Goal: Task Accomplishment & Management: Manage account settings

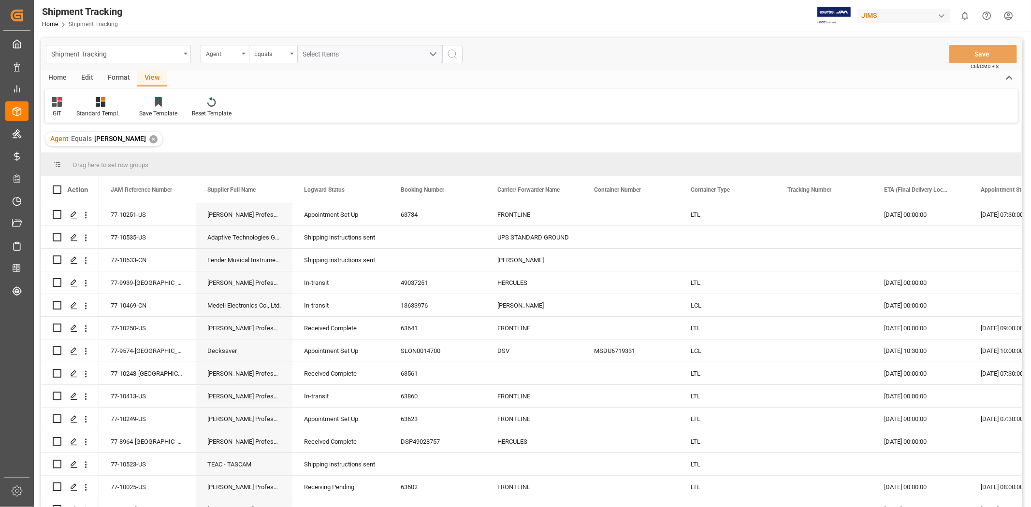
scroll to position [263, 0]
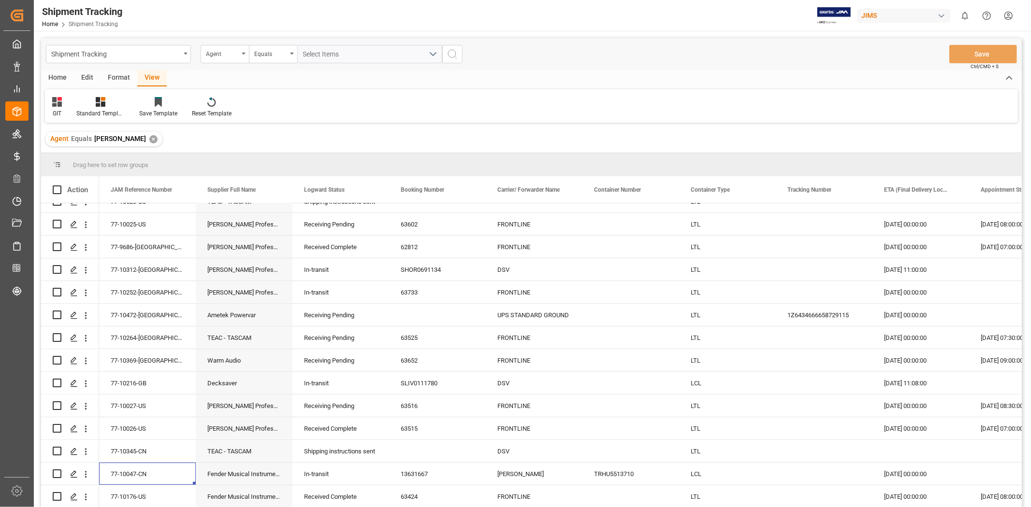
click at [334, 141] on div "Agent Equals JangGyu Kim ✕" at bounding box center [531, 139] width 981 height 27
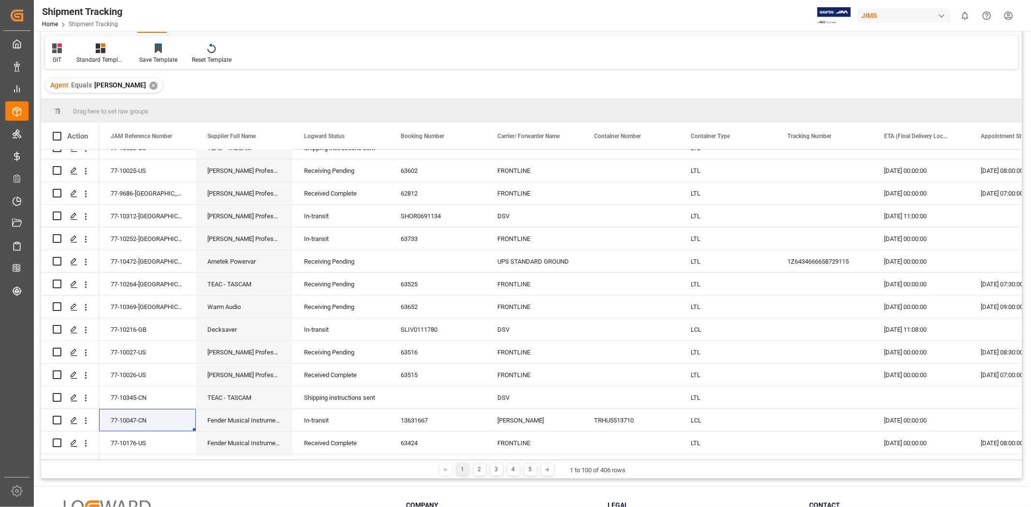
drag, startPoint x: 1022, startPoint y: 200, endPoint x: 1016, endPoint y: 174, distance: 25.8
click at [1029, 112] on div "Shipment Tracking Home Shipment Tracking JIMS 0 Notifications Only show unread …" at bounding box center [531, 253] width 995 height 507
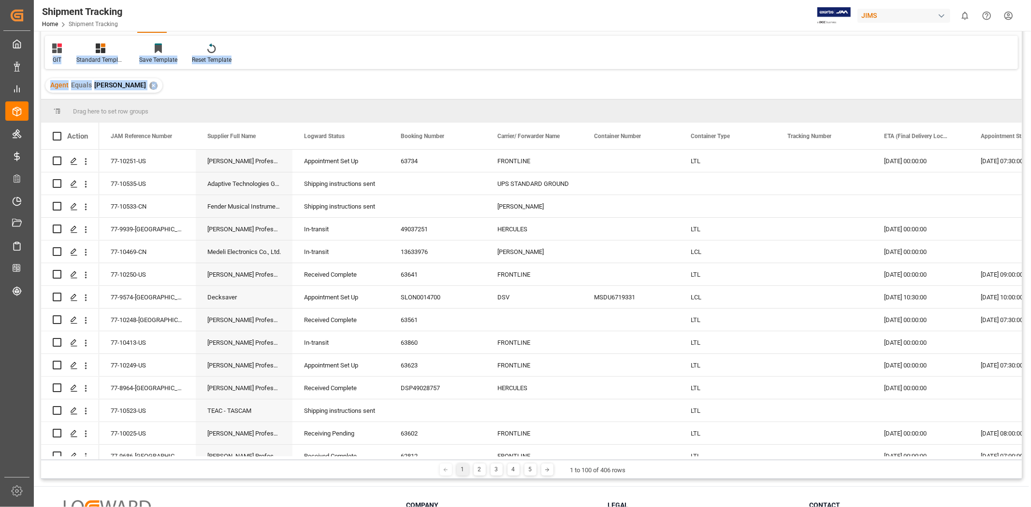
click at [572, 85] on div "Agent Equals JangGyu Kim ✕" at bounding box center [531, 85] width 981 height 27
click at [431, 93] on div "Agent Equals JangGyu Kim ✕" at bounding box center [531, 85] width 981 height 27
click at [232, 188] on div "Adaptive Technologies Group" at bounding box center [244, 184] width 97 height 22
click at [237, 211] on div "Fender Musical Instruments - HONG KONG" at bounding box center [244, 206] width 97 height 22
click at [238, 226] on div "[PERSON_NAME] Professional, Inc." at bounding box center [244, 229] width 97 height 22
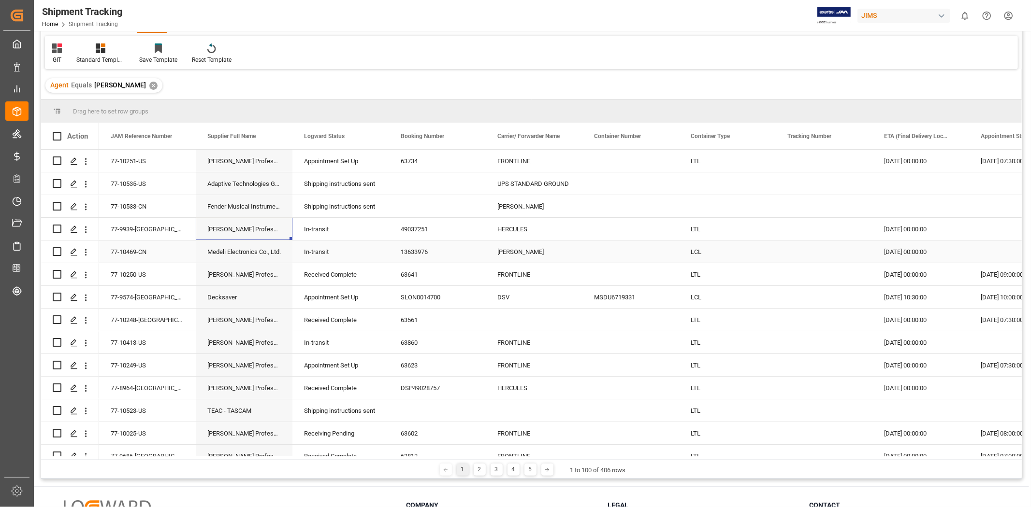
click at [240, 250] on div "Medeli Electronics Co., Ltd." at bounding box center [244, 252] width 97 height 22
click at [235, 276] on div "[PERSON_NAME] Professional, Inc." at bounding box center [244, 274] width 97 height 22
click at [232, 292] on div "Decksaver" at bounding box center [244, 297] width 97 height 22
click at [123, 298] on div "77-9574-[GEOGRAPHIC_DATA]" at bounding box center [147, 297] width 97 height 22
click at [247, 410] on div "TEAC - TASCAM" at bounding box center [244, 411] width 97 height 22
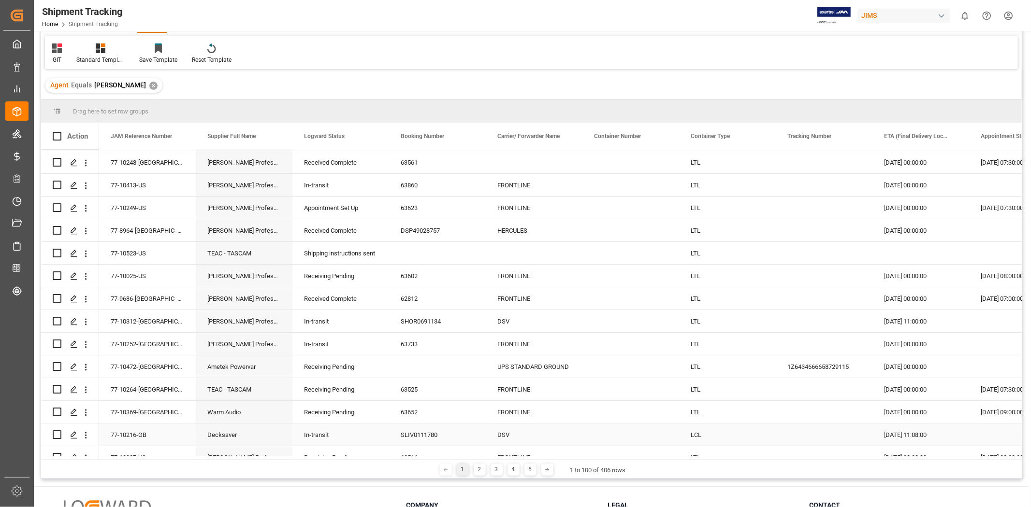
scroll to position [141, 0]
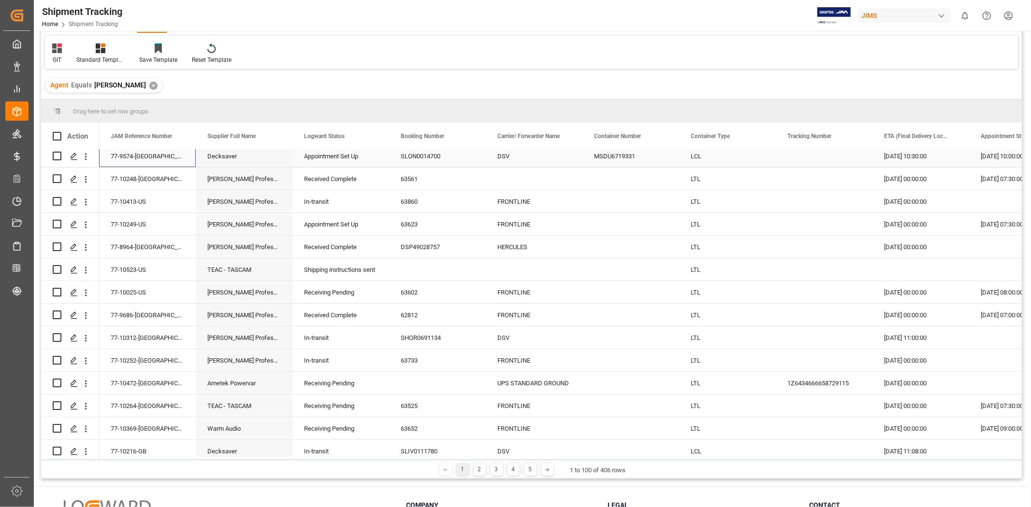
click at [143, 153] on div "77-9574-[GEOGRAPHIC_DATA]" at bounding box center [147, 156] width 97 height 22
drag, startPoint x: 246, startPoint y: 452, endPoint x: 220, endPoint y: 452, distance: 26.6
click at [246, 452] on div "Decksaver" at bounding box center [244, 451] width 97 height 22
click at [167, 450] on div "77-10216-GB" at bounding box center [147, 451] width 97 height 22
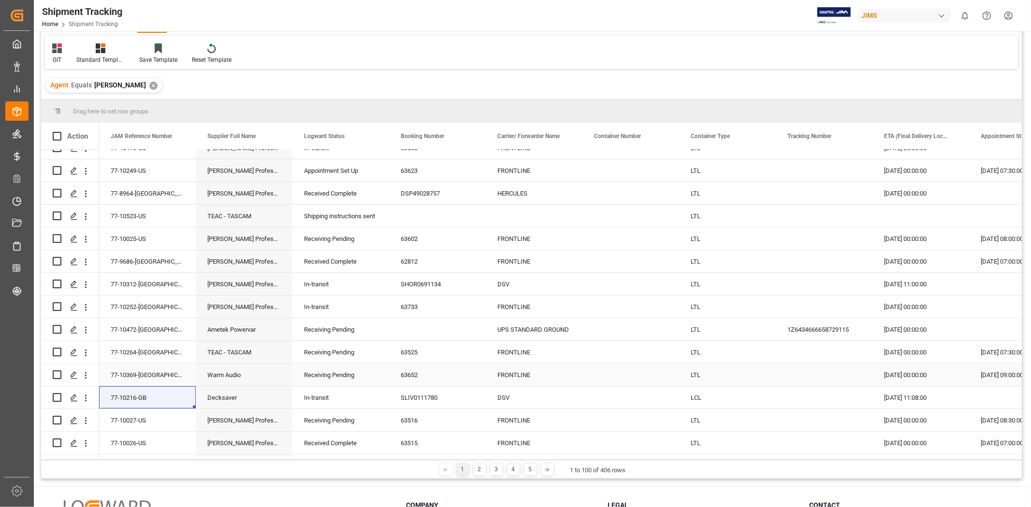
click at [223, 385] on div "Warm Audio" at bounding box center [244, 375] width 97 height 22
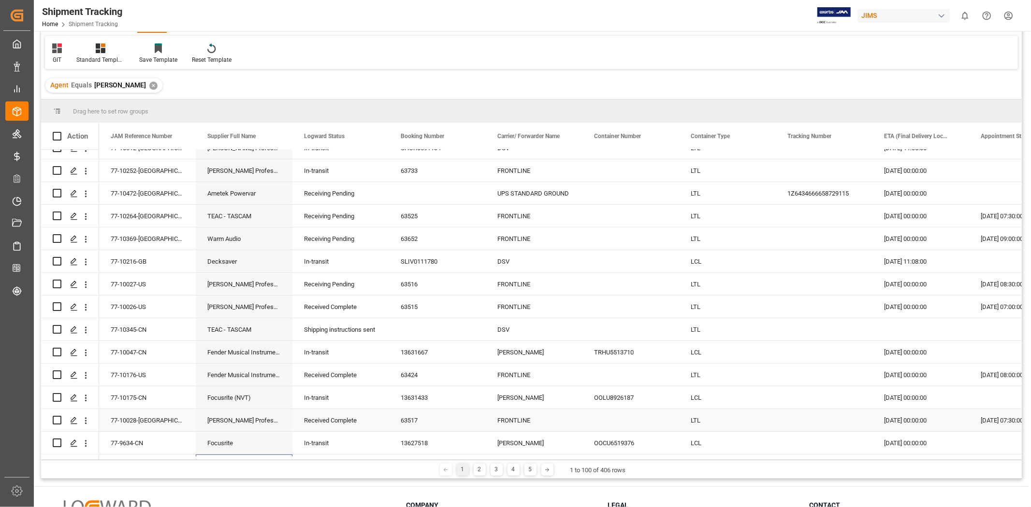
scroll to position [354, 0]
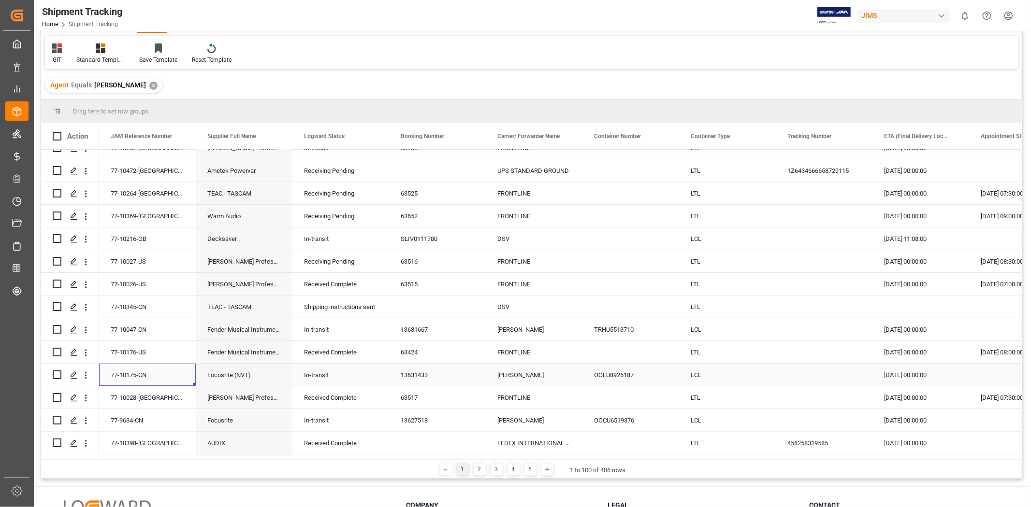
click at [146, 375] on div "77-10175-CN" at bounding box center [147, 375] width 97 height 22
click at [411, 376] on div "13631433" at bounding box center [437, 375] width 97 height 22
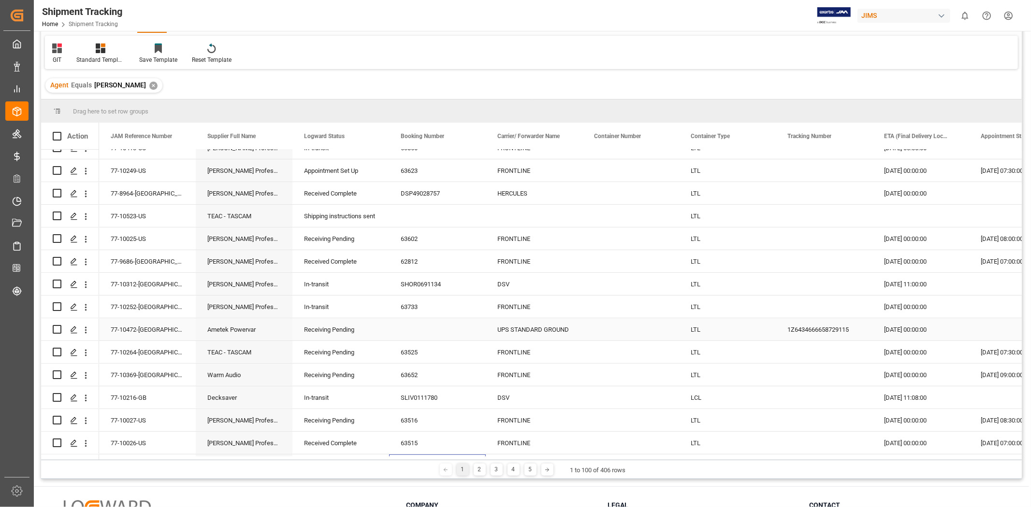
scroll to position [217, 0]
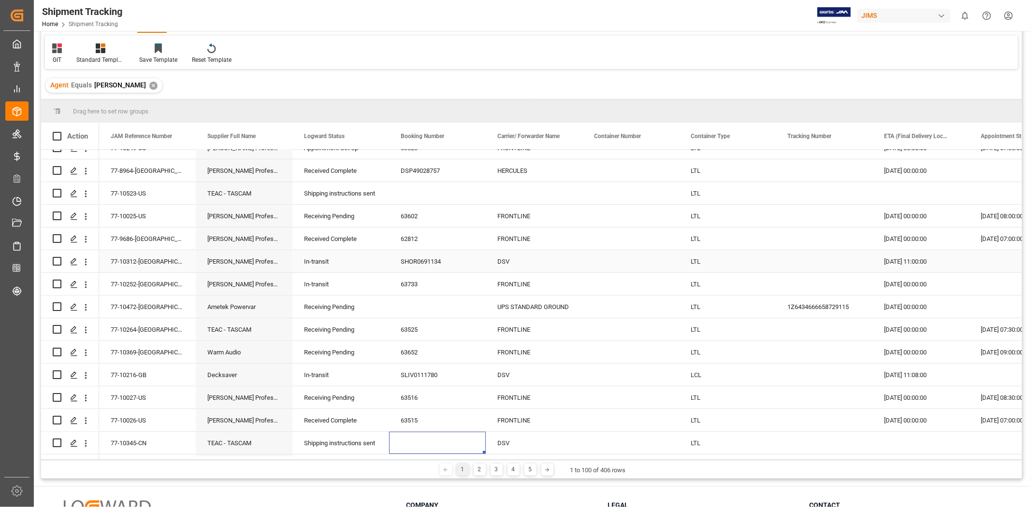
click at [150, 264] on div "77-10312-DK" at bounding box center [147, 261] width 97 height 22
click at [151, 378] on div "77-10216-GB" at bounding box center [147, 375] width 97 height 22
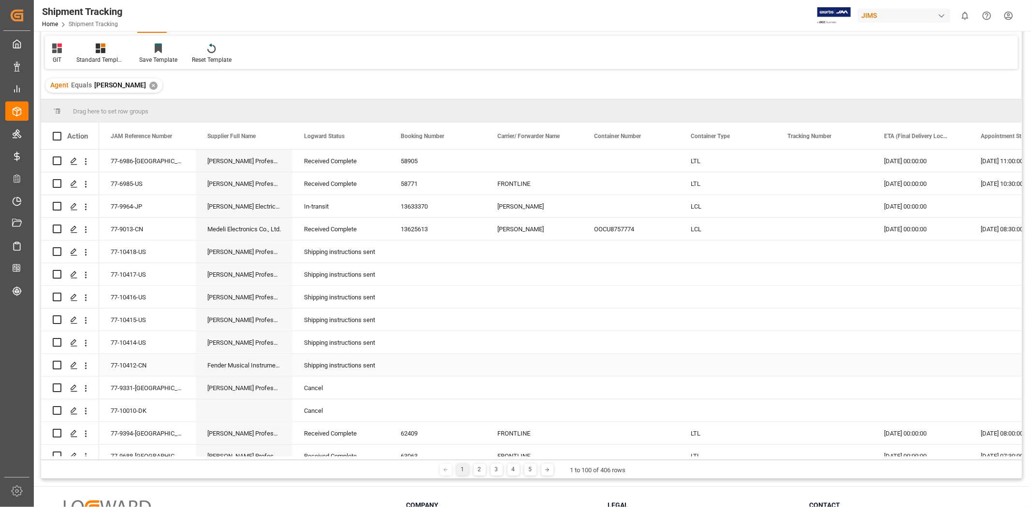
scroll to position [659, 0]
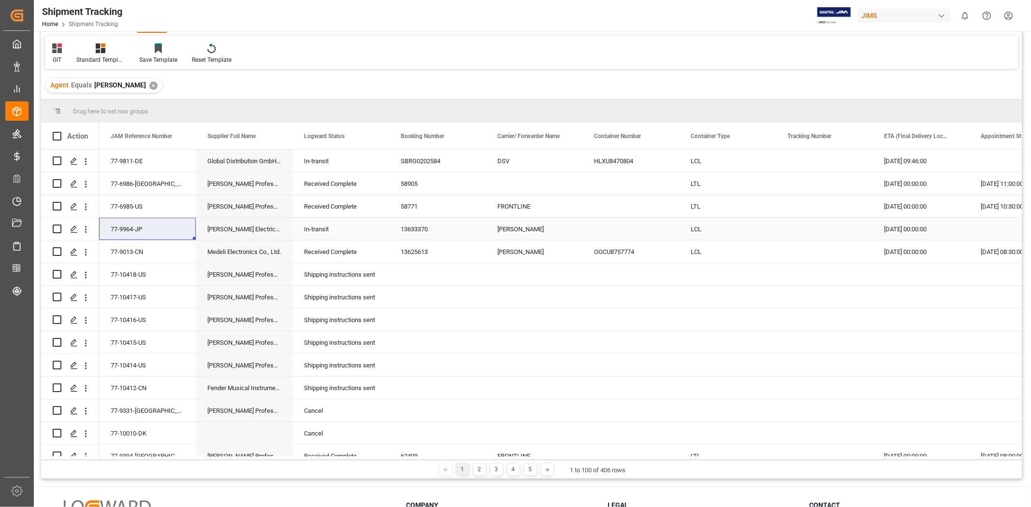
click at [406, 230] on div "13633370" at bounding box center [437, 229] width 97 height 22
click at [235, 268] on div "[PERSON_NAME] Professional, Inc." at bounding box center [244, 274] width 97 height 22
click at [148, 165] on div "77-9811-DE" at bounding box center [147, 161] width 97 height 22
click at [142, 163] on div "77-9811-DE" at bounding box center [147, 161] width 97 height 22
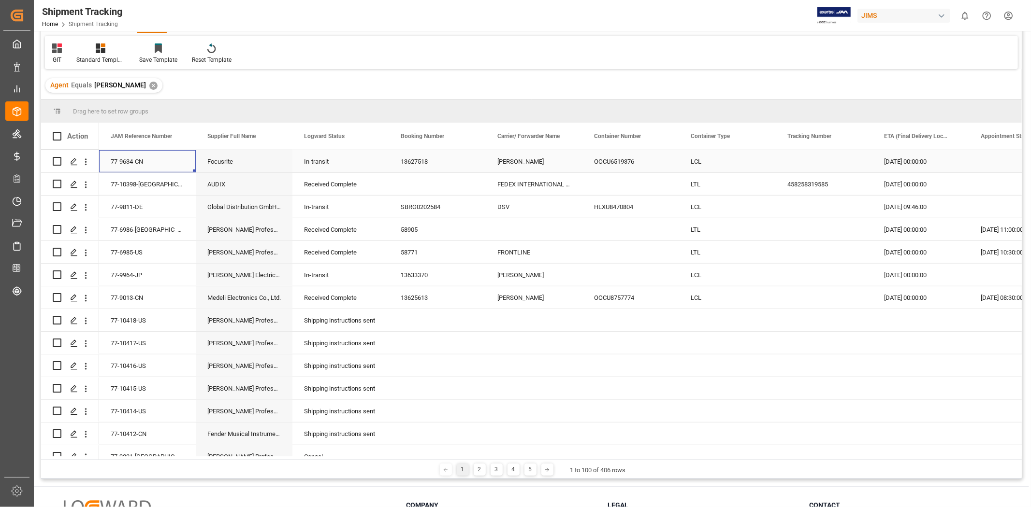
scroll to position [591, 0]
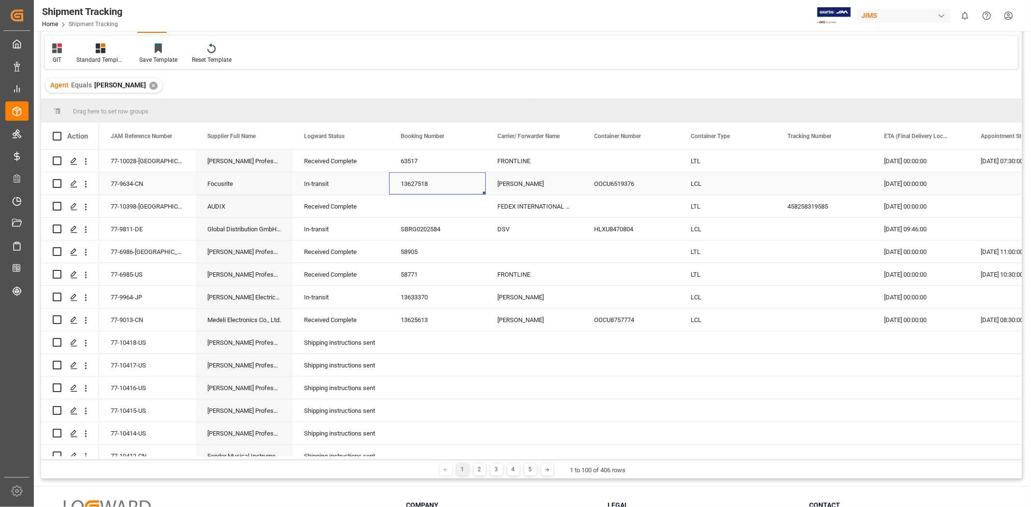
click at [416, 186] on div "13627518" at bounding box center [437, 184] width 97 height 22
click at [137, 184] on div "77-9634-CN" at bounding box center [147, 184] width 97 height 22
click at [144, 186] on div "77-9634-CN" at bounding box center [147, 184] width 97 height 22
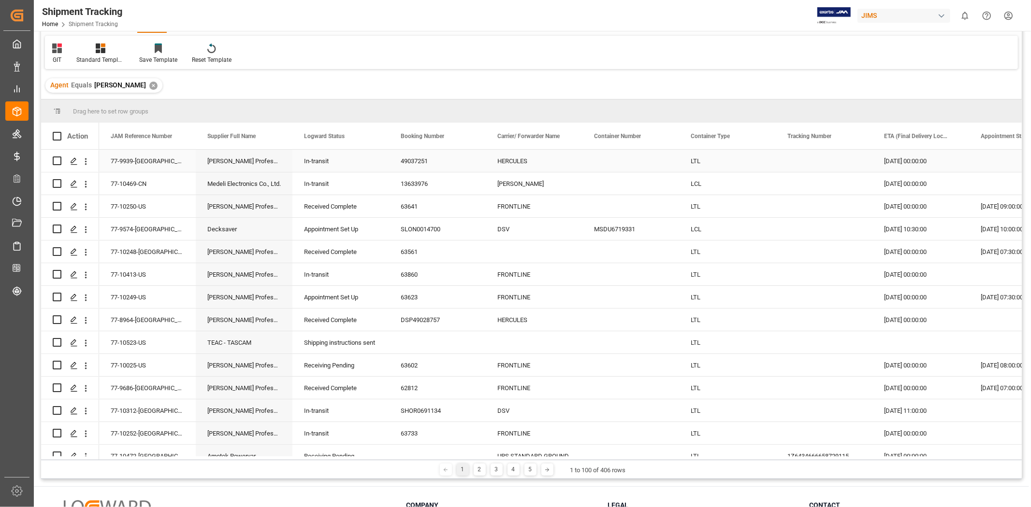
scroll to position [45, 0]
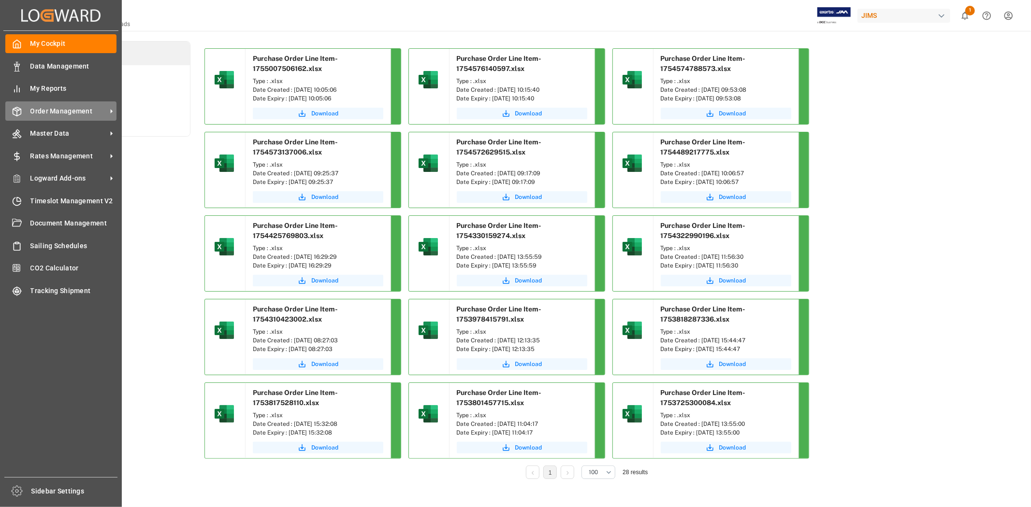
click at [55, 110] on span "Order Management" at bounding box center [68, 111] width 76 height 10
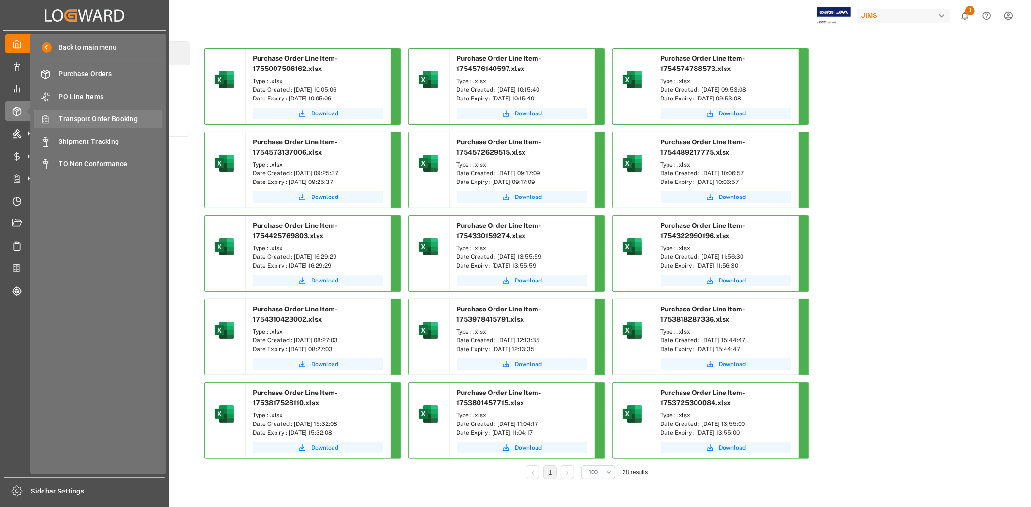
click at [100, 121] on span "Transport Order Booking" at bounding box center [111, 119] width 104 height 10
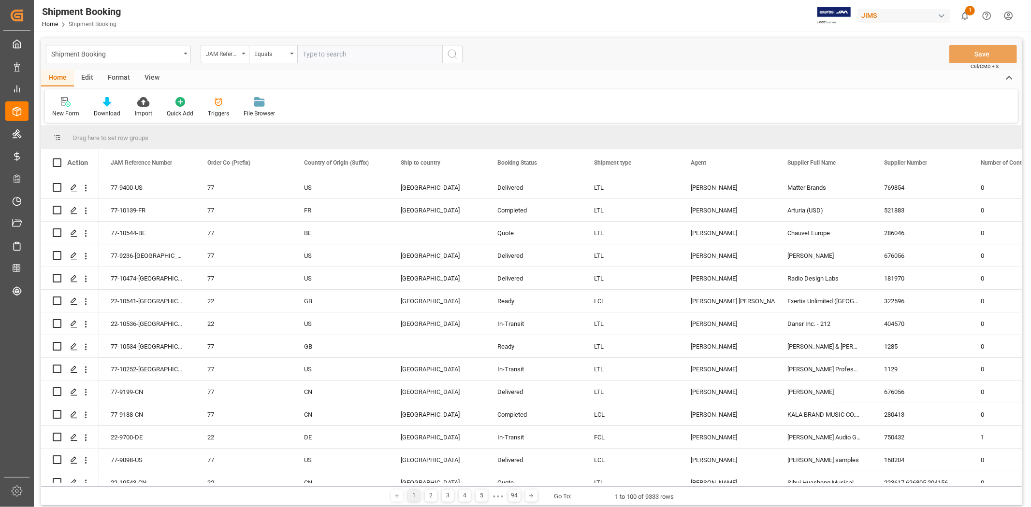
click at [316, 54] on input "text" at bounding box center [369, 54] width 145 height 18
type input "77-10469-CN"
click at [453, 59] on icon "search button" at bounding box center [453, 54] width 12 height 12
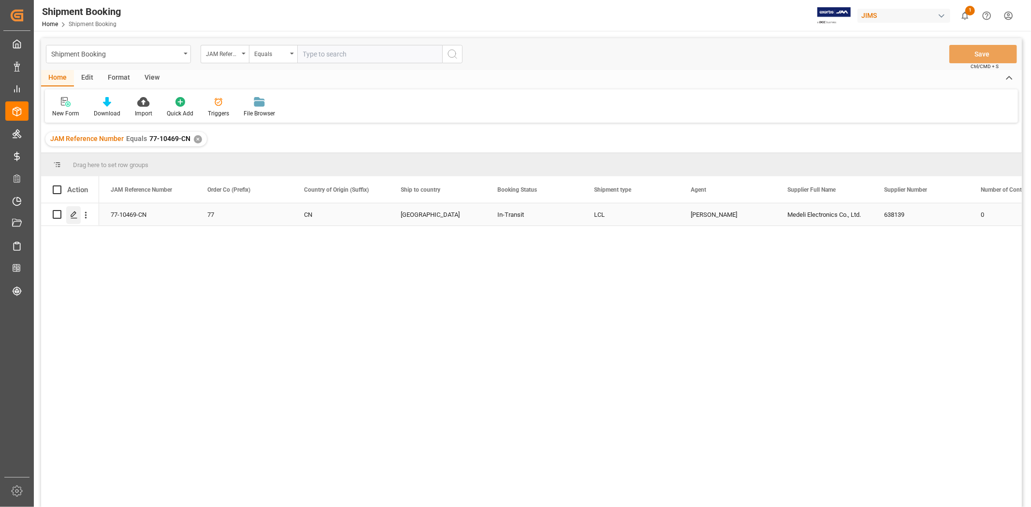
click at [74, 216] on icon "Press SPACE to select this row." at bounding box center [74, 215] width 8 height 8
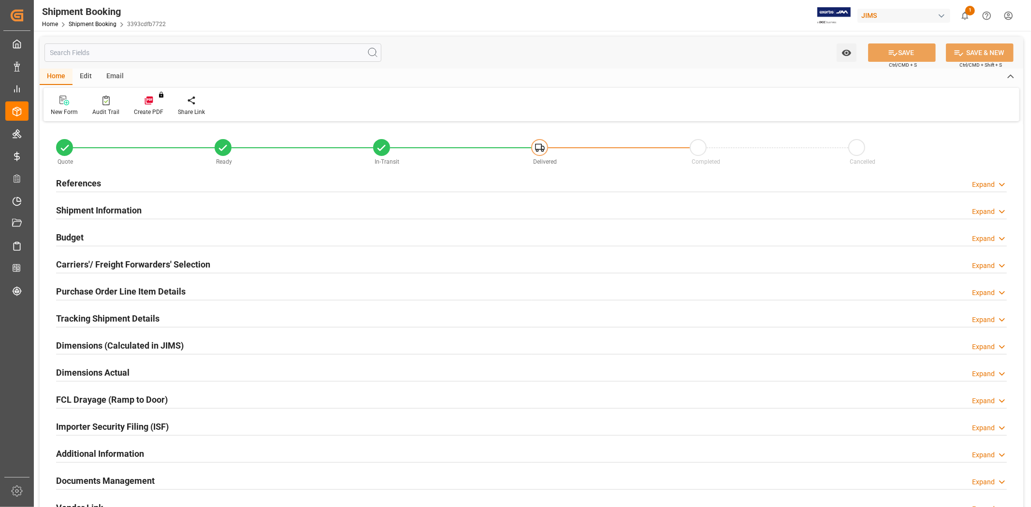
type input "31"
click at [157, 209] on div "Shipment Information Expand" at bounding box center [531, 210] width 951 height 18
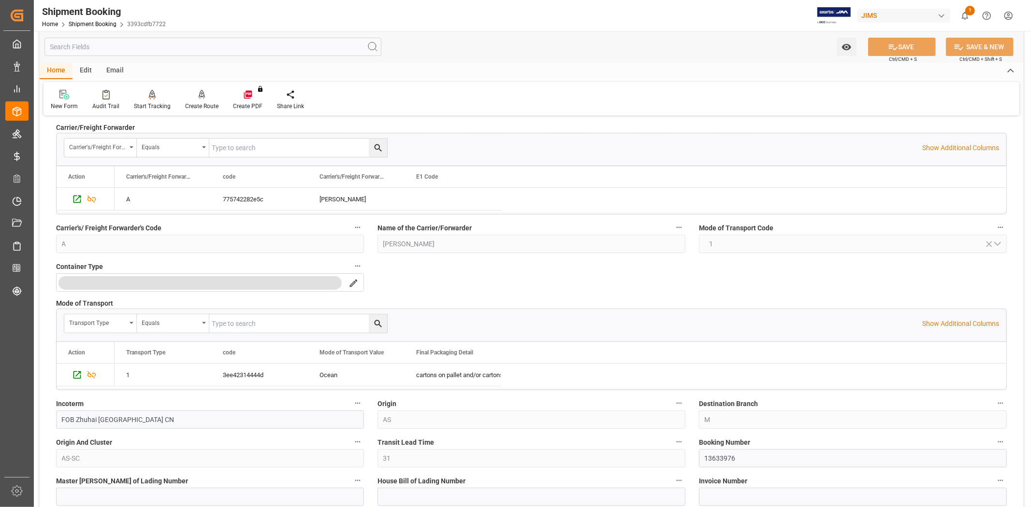
scroll to position [129, 0]
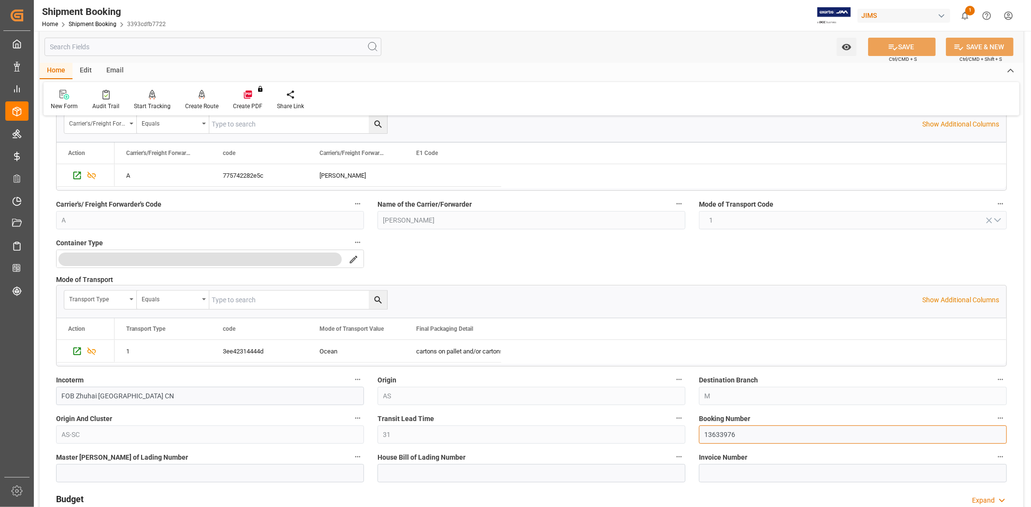
click at [715, 433] on input "13633976" at bounding box center [853, 435] width 308 height 18
click at [553, 258] on div "Quote Ready In-Transit Delivered Completed Cancelled References Expand JAM Refe…" at bounding box center [532, 395] width 984 height 798
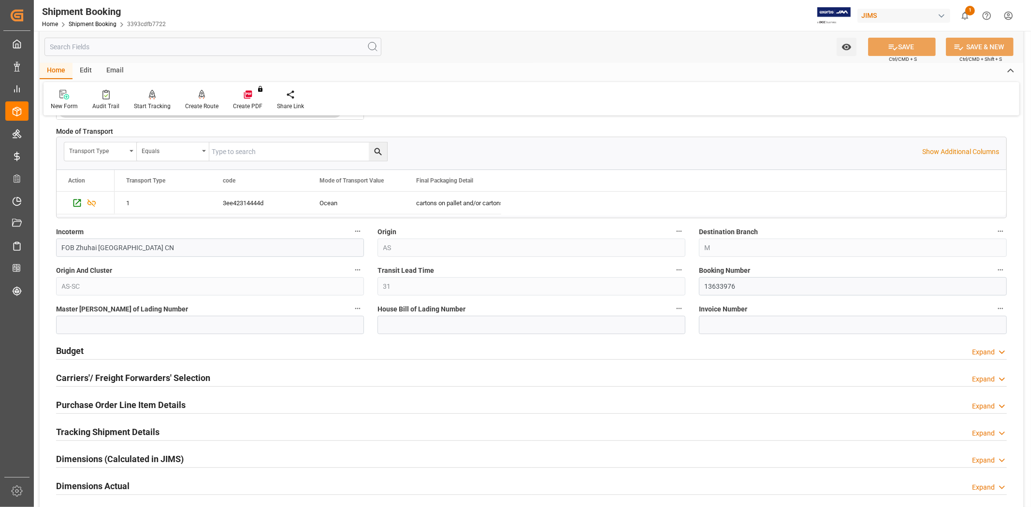
scroll to position [301, 0]
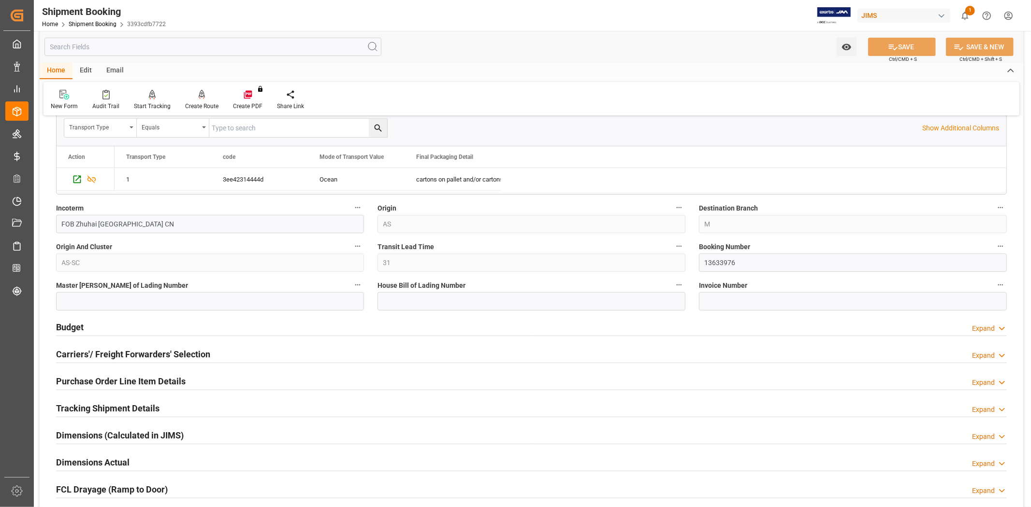
click at [156, 406] on h2 "Tracking Shipment Details" at bounding box center [107, 408] width 103 height 13
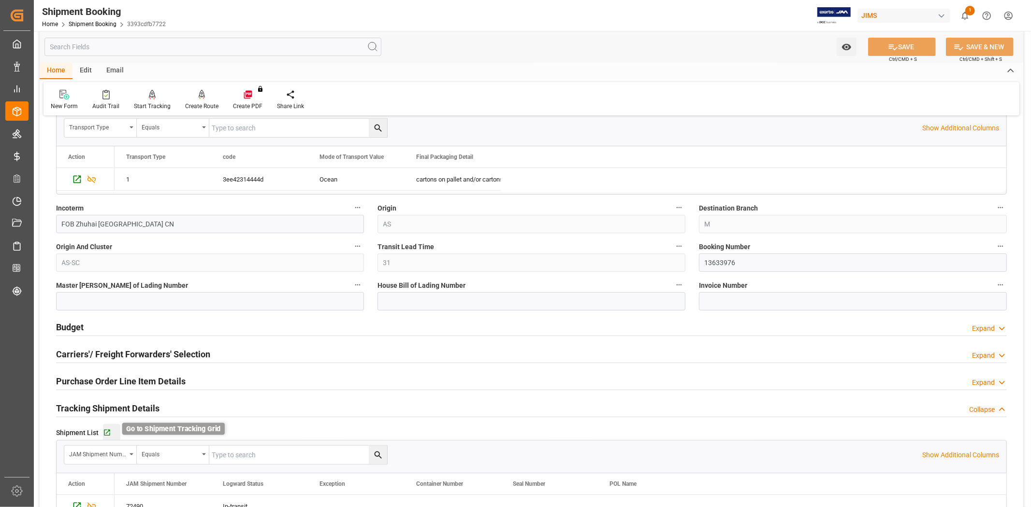
click at [105, 434] on icon "button" at bounding box center [107, 433] width 6 height 6
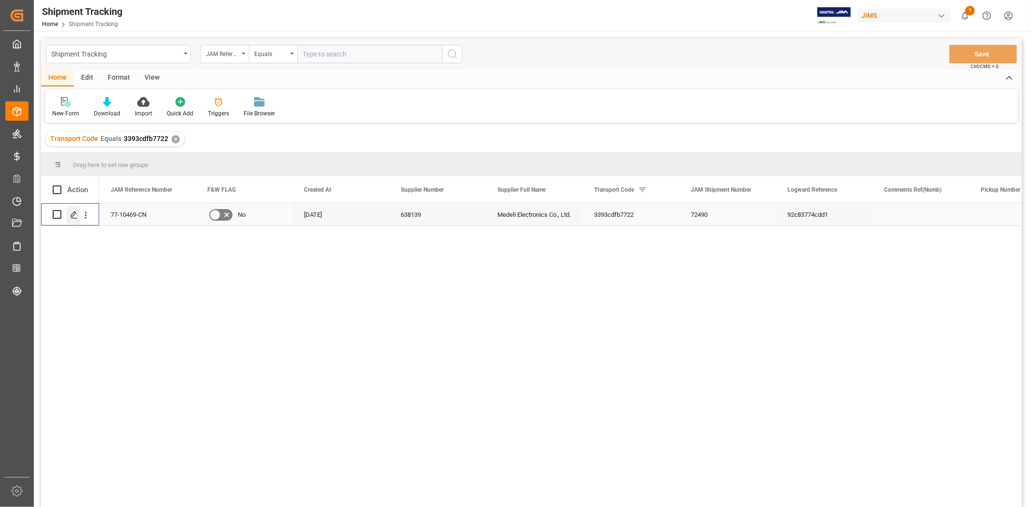
click at [78, 211] on div "Press SPACE to select this row." at bounding box center [73, 215] width 14 height 18
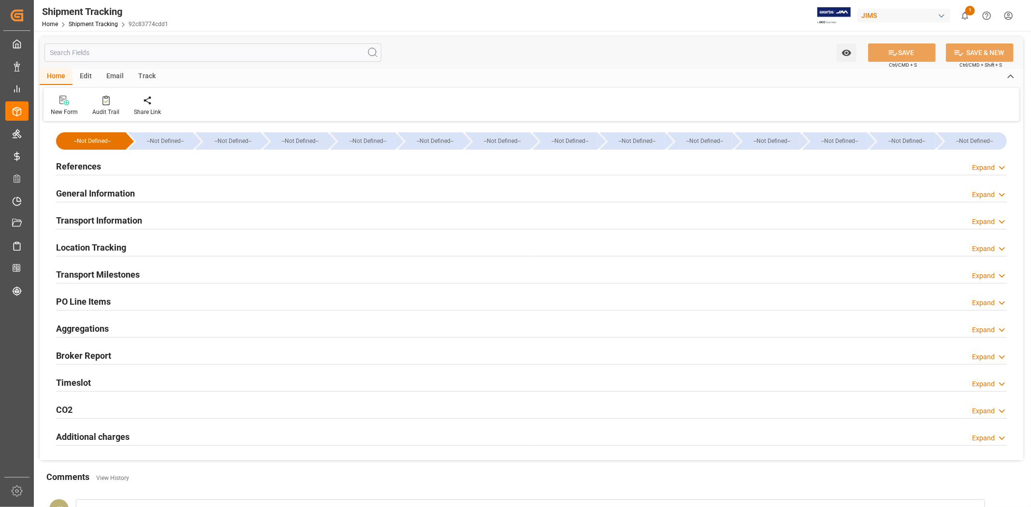
type input "07-08-2025 00:00"
type input "[DATE] 00:00"
type input "22-08-2025 00:00"
type input "29-09-2025 00:00"
click at [160, 273] on div "Transport Milestones Expand" at bounding box center [531, 274] width 951 height 18
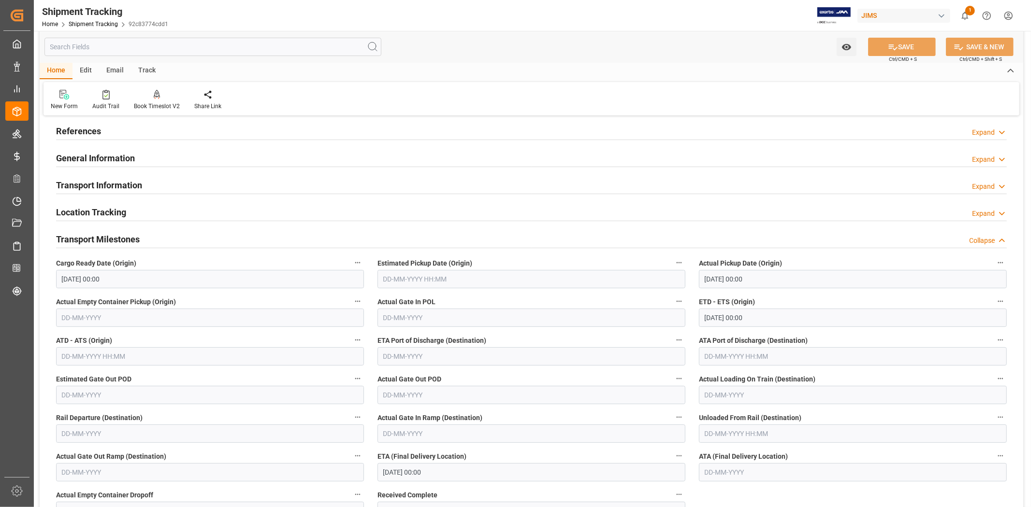
scroll to position [54, 0]
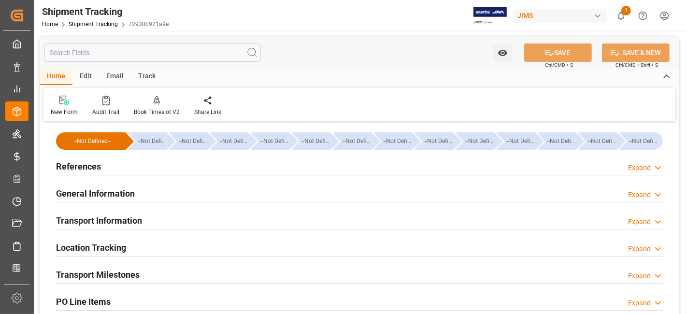
click at [117, 170] on div "References Expand" at bounding box center [359, 166] width 607 height 18
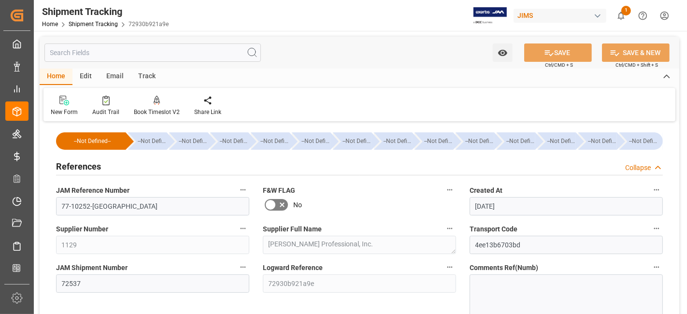
click at [117, 170] on div "References Collapse" at bounding box center [359, 166] width 607 height 18
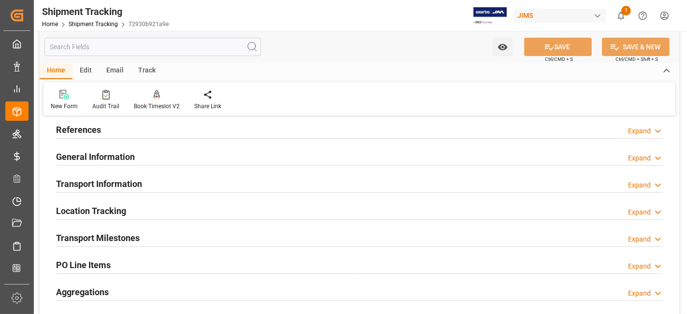
scroll to position [54, 0]
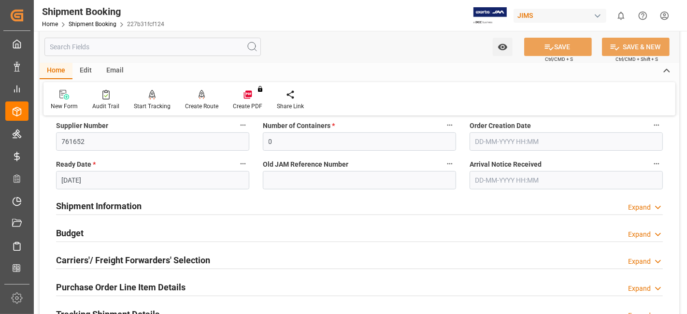
scroll to position [215, 0]
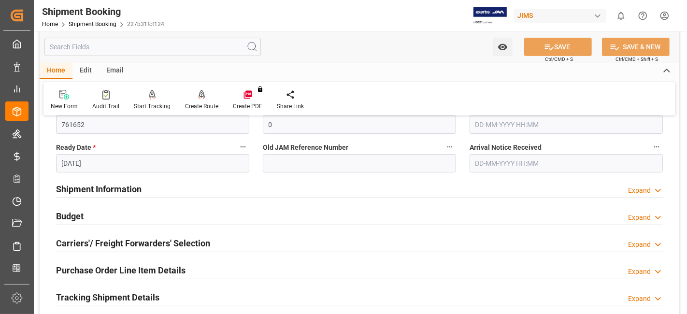
click at [101, 208] on div "Budget Expand" at bounding box center [359, 215] width 607 height 18
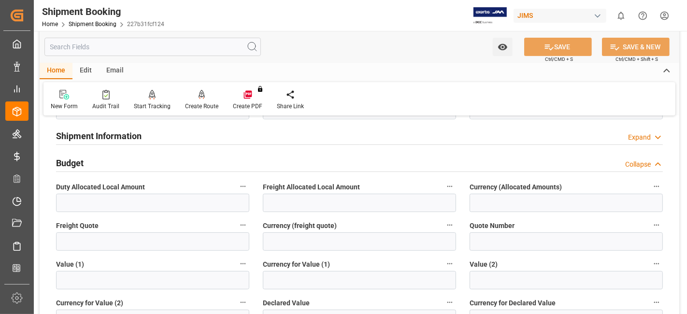
scroll to position [268, 0]
click at [69, 159] on h2 "Budget" at bounding box center [70, 162] width 28 height 13
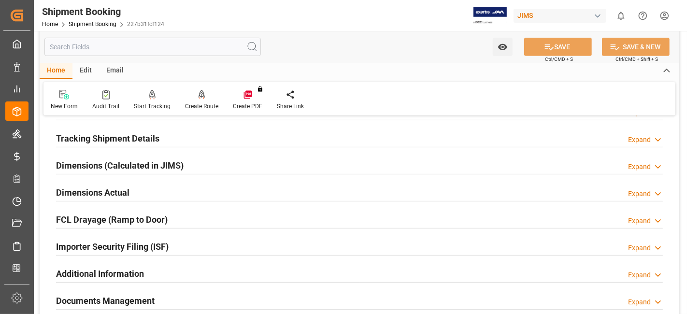
scroll to position [419, 0]
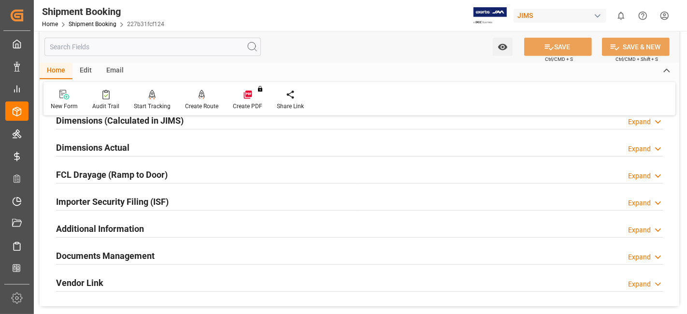
click at [81, 145] on h2 "Dimensions Actual" at bounding box center [92, 147] width 73 height 13
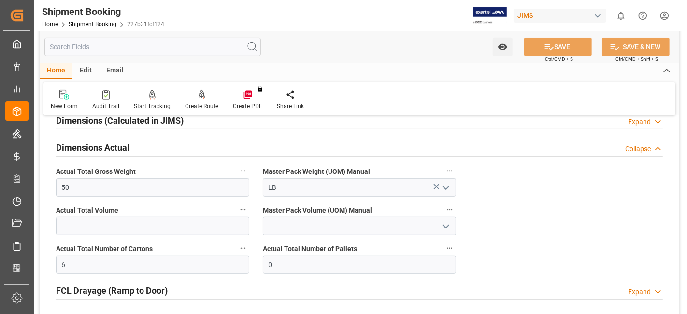
scroll to position [397, 0]
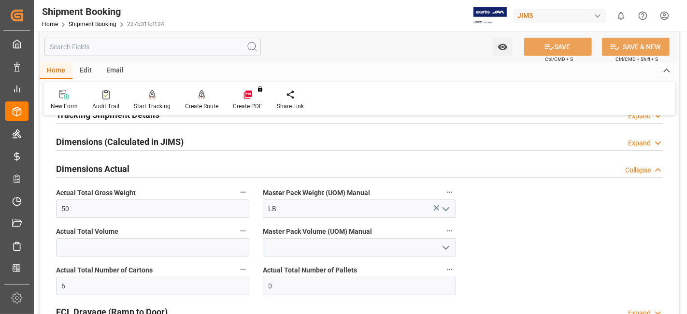
click at [110, 169] on h2 "Dimensions Actual" at bounding box center [92, 168] width 73 height 13
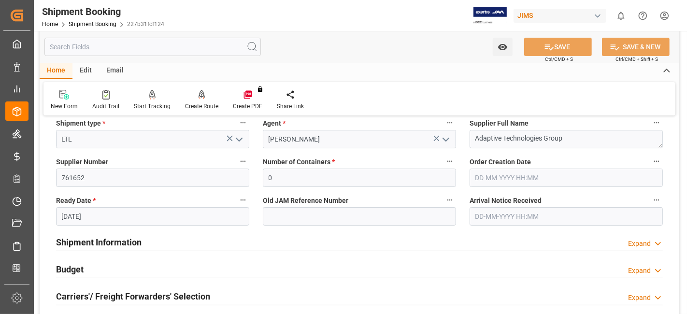
scroll to position [161, 0]
click at [91, 274] on div "Budget Expand" at bounding box center [359, 269] width 607 height 18
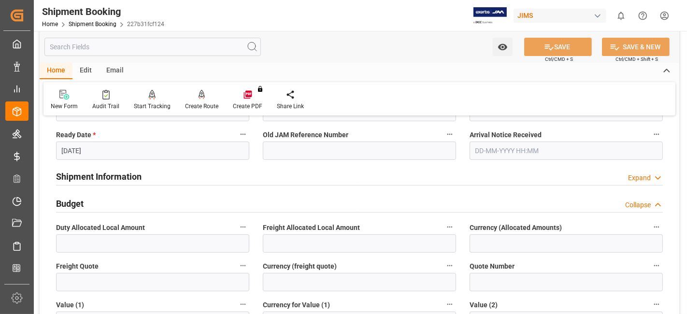
scroll to position [247, 0]
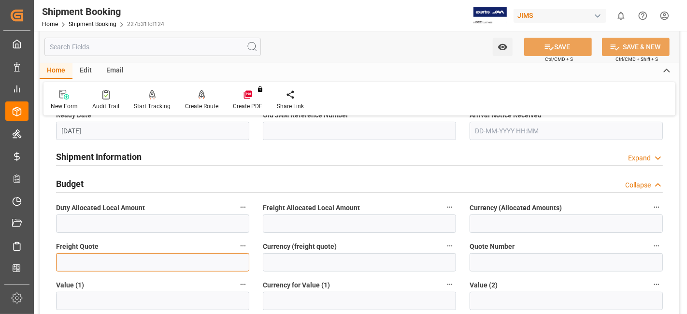
click at [89, 263] on input "text" at bounding box center [152, 262] width 193 height 18
type input "80"
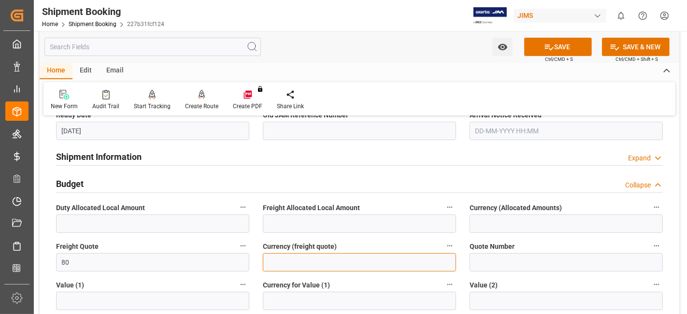
click at [290, 259] on input at bounding box center [359, 262] width 193 height 18
type input "CAD"
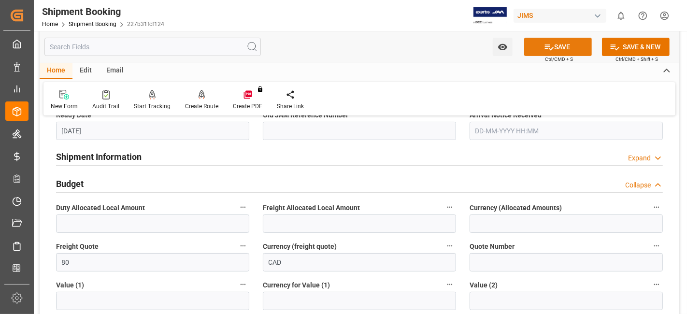
click at [541, 52] on button "SAVE" at bounding box center [558, 47] width 68 height 18
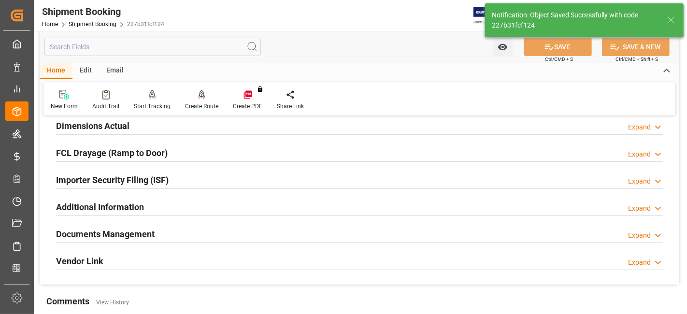
scroll to position [54, 0]
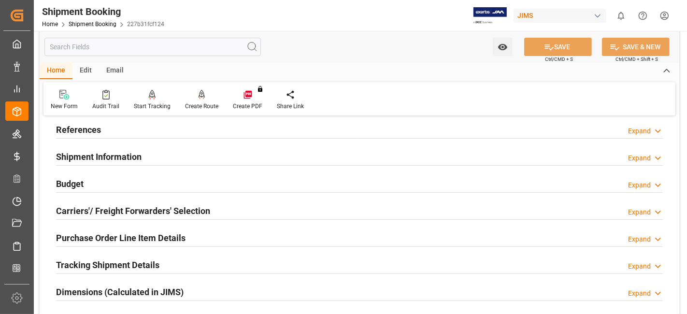
click at [181, 263] on div "Tracking Shipment Details Expand" at bounding box center [359, 264] width 607 height 18
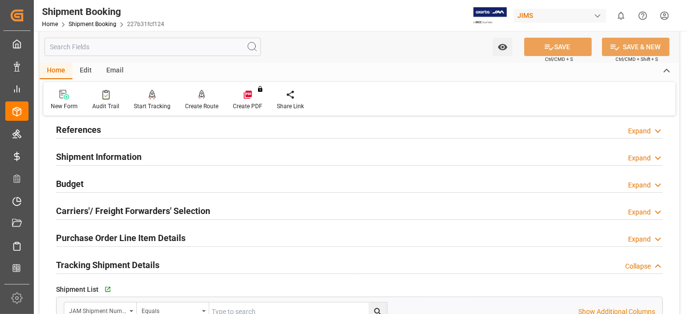
click at [179, 265] on div "Tracking Shipment Details Collapse" at bounding box center [359, 264] width 607 height 18
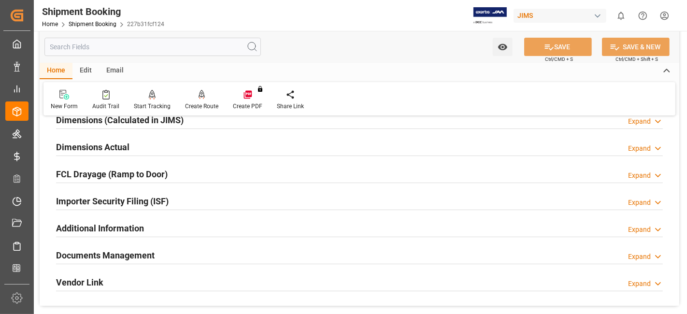
scroll to position [247, 0]
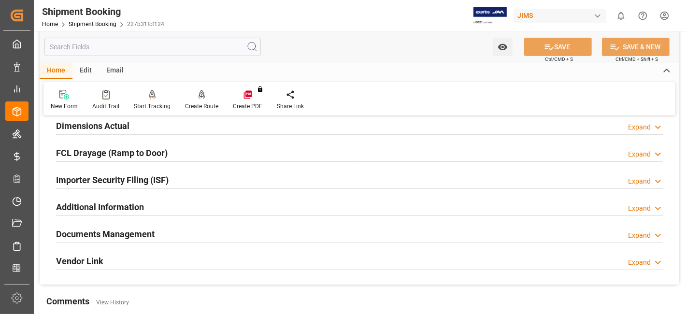
click at [136, 225] on div "Documents Management" at bounding box center [105, 233] width 99 height 18
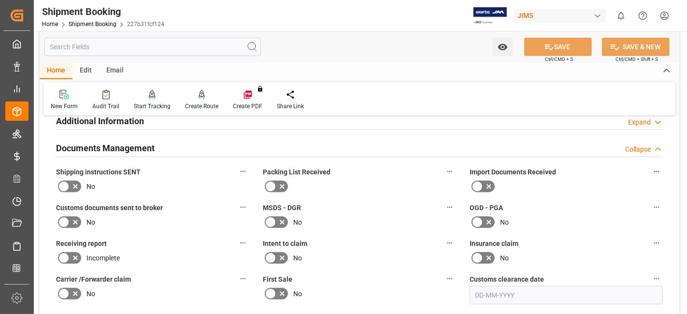
scroll to position [355, 0]
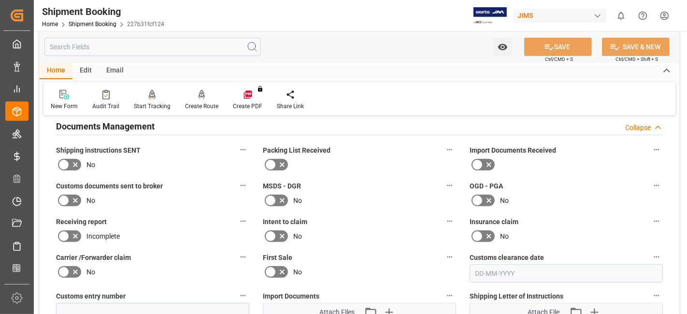
click at [73, 159] on icon at bounding box center [76, 165] width 12 height 12
click at [0, 0] on input "checkbox" at bounding box center [0, 0] width 0 height 0
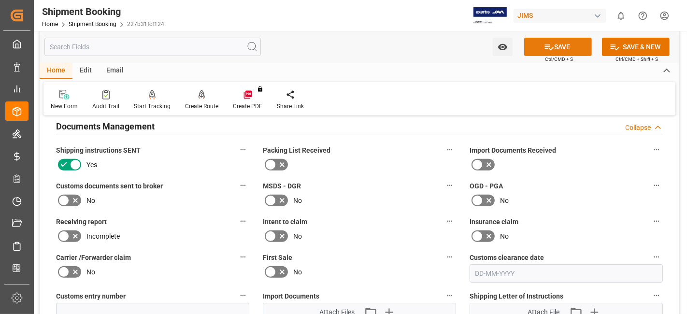
click at [544, 49] on icon at bounding box center [549, 47] width 10 height 10
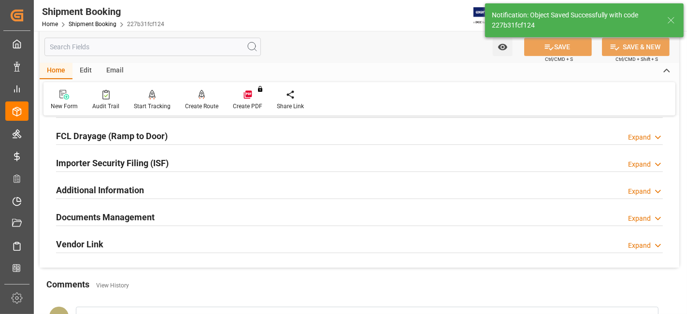
scroll to position [247, 0]
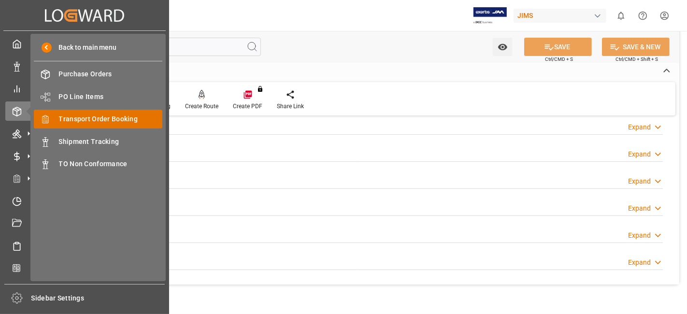
click at [112, 119] on span "Transport Order Booking" at bounding box center [111, 119] width 104 height 10
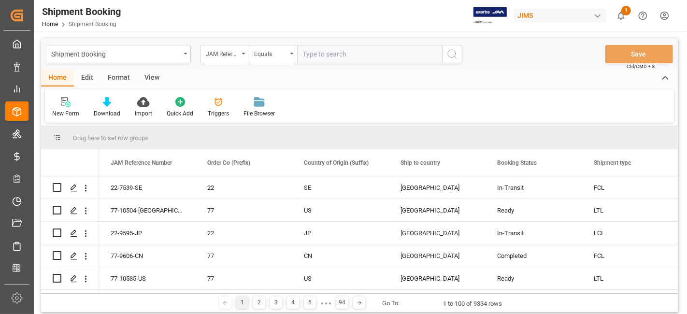
click at [319, 56] on input "text" at bounding box center [369, 54] width 145 height 18
type input "77-10302-US"
click at [451, 53] on icon "search button" at bounding box center [453, 54] width 12 height 12
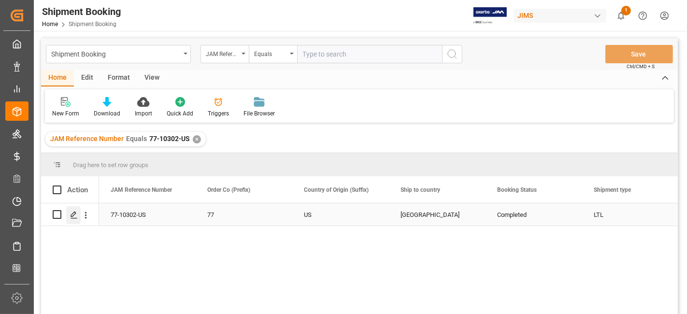
click at [76, 215] on icon "Press SPACE to select this row." at bounding box center [74, 215] width 8 height 8
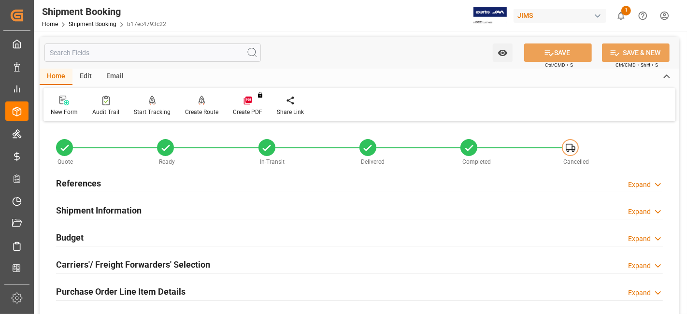
drag, startPoint x: 124, startPoint y: 222, endPoint x: 97, endPoint y: 234, distance: 29.9
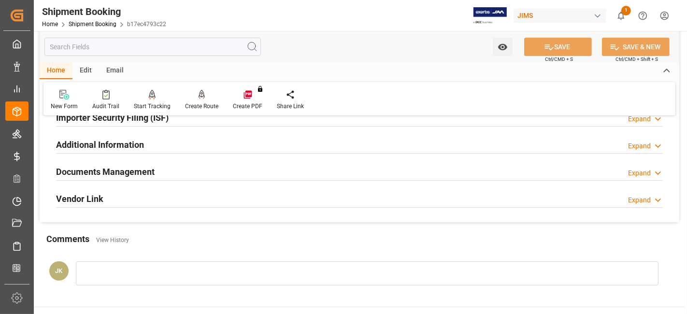
scroll to position [307, 0]
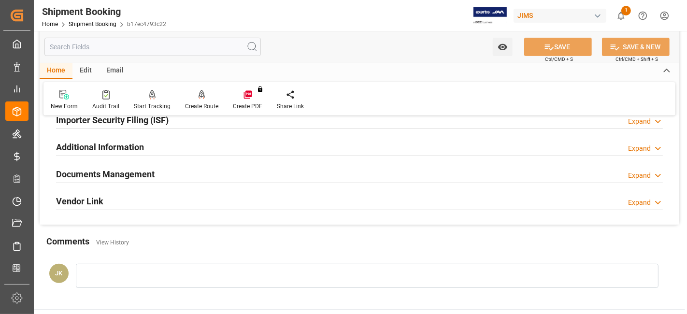
click at [153, 172] on h2 "Documents Management" at bounding box center [105, 174] width 99 height 13
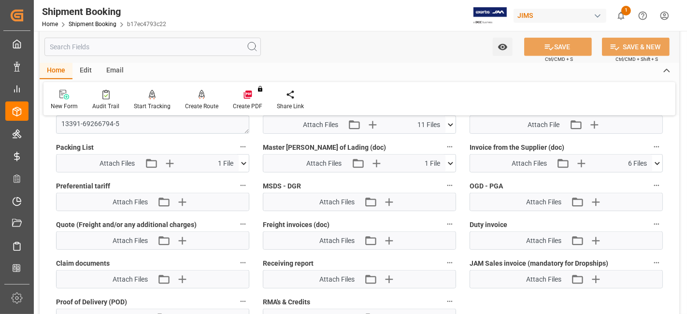
scroll to position [543, 0]
click at [388, 271] on icon "button" at bounding box center [388, 278] width 15 height 15
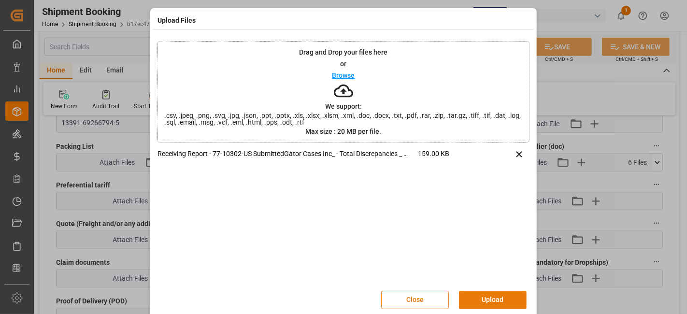
click at [491, 297] on button "Upload" at bounding box center [493, 300] width 68 height 18
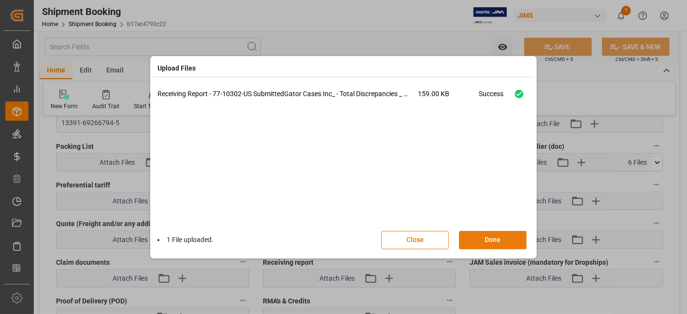
click at [482, 239] on button "Done" at bounding box center [493, 240] width 68 height 18
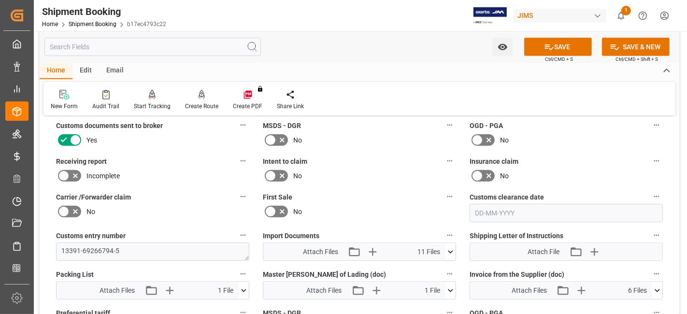
scroll to position [414, 0]
click at [77, 171] on icon at bounding box center [76, 177] width 12 height 12
click at [0, 0] on input "checkbox" at bounding box center [0, 0] width 0 height 0
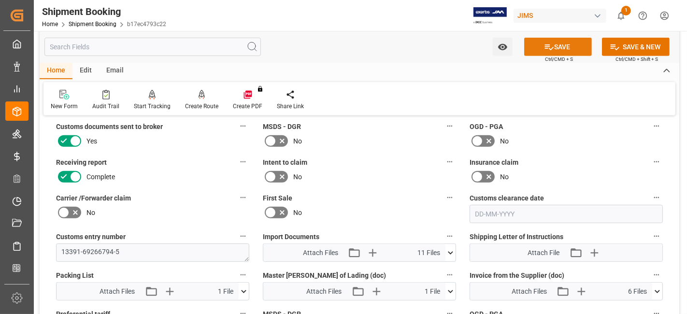
click at [549, 44] on icon at bounding box center [549, 47] width 10 height 10
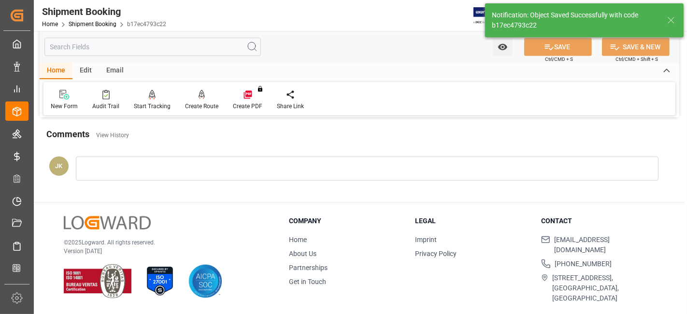
scroll to position [409, 0]
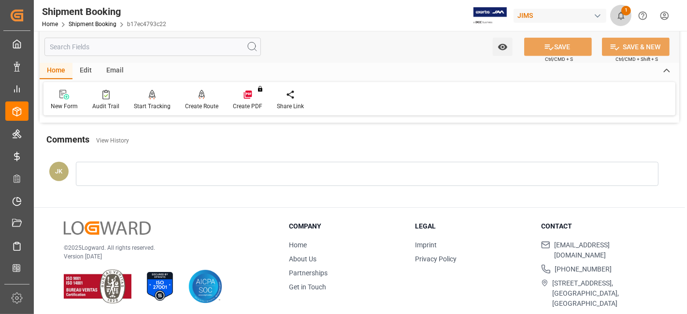
click at [623, 17] on icon "show 1 new notifications" at bounding box center [621, 16] width 10 height 10
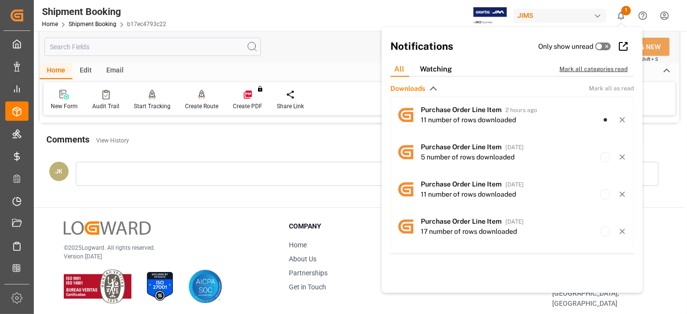
click at [574, 68] on div "Mark all categories read" at bounding box center [599, 69] width 78 height 9
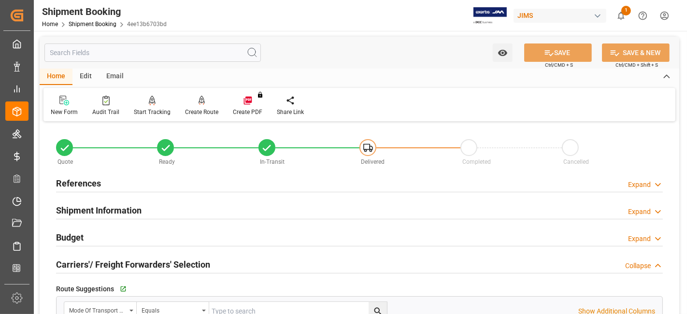
scroll to position [344, 0]
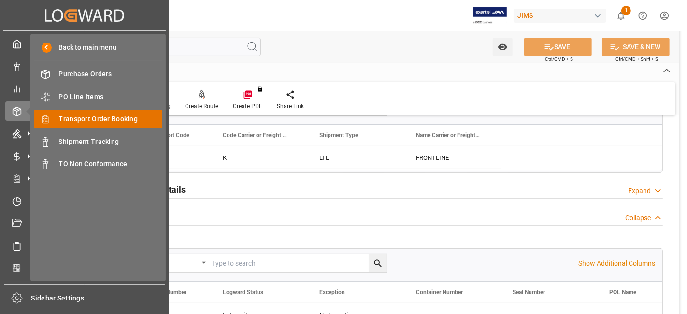
click at [118, 120] on span "Transport Order Booking" at bounding box center [111, 119] width 104 height 10
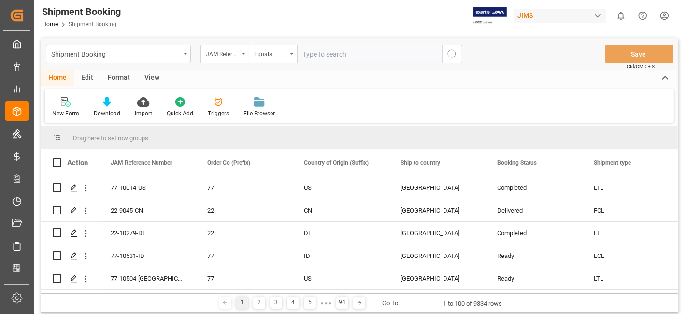
click at [324, 57] on input "text" at bounding box center [369, 54] width 145 height 18
type input "77-10008-CN"
click at [458, 58] on button "search button" at bounding box center [452, 54] width 20 height 18
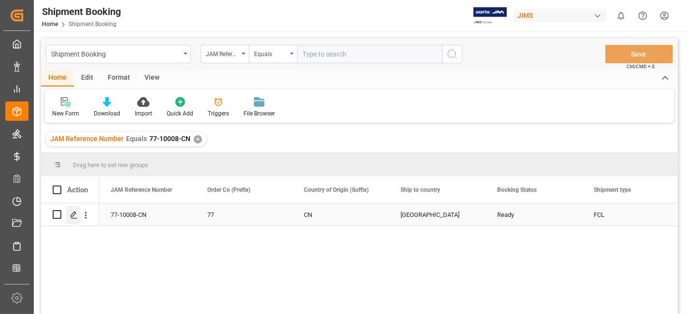
click at [72, 217] on icon "Press SPACE to select this row." at bounding box center [74, 215] width 8 height 8
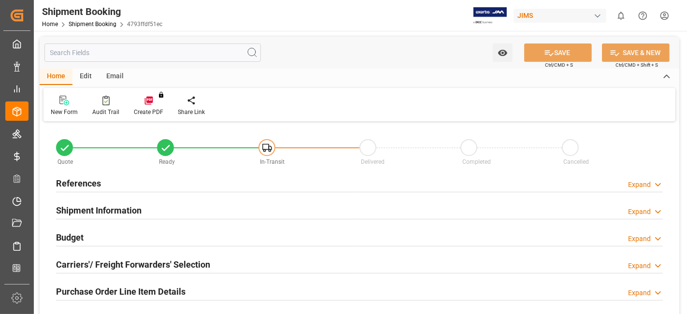
type input "0"
type input "[DATE]"
click at [116, 180] on div "References Expand" at bounding box center [359, 183] width 607 height 18
